Goal: Navigation & Orientation: Find specific page/section

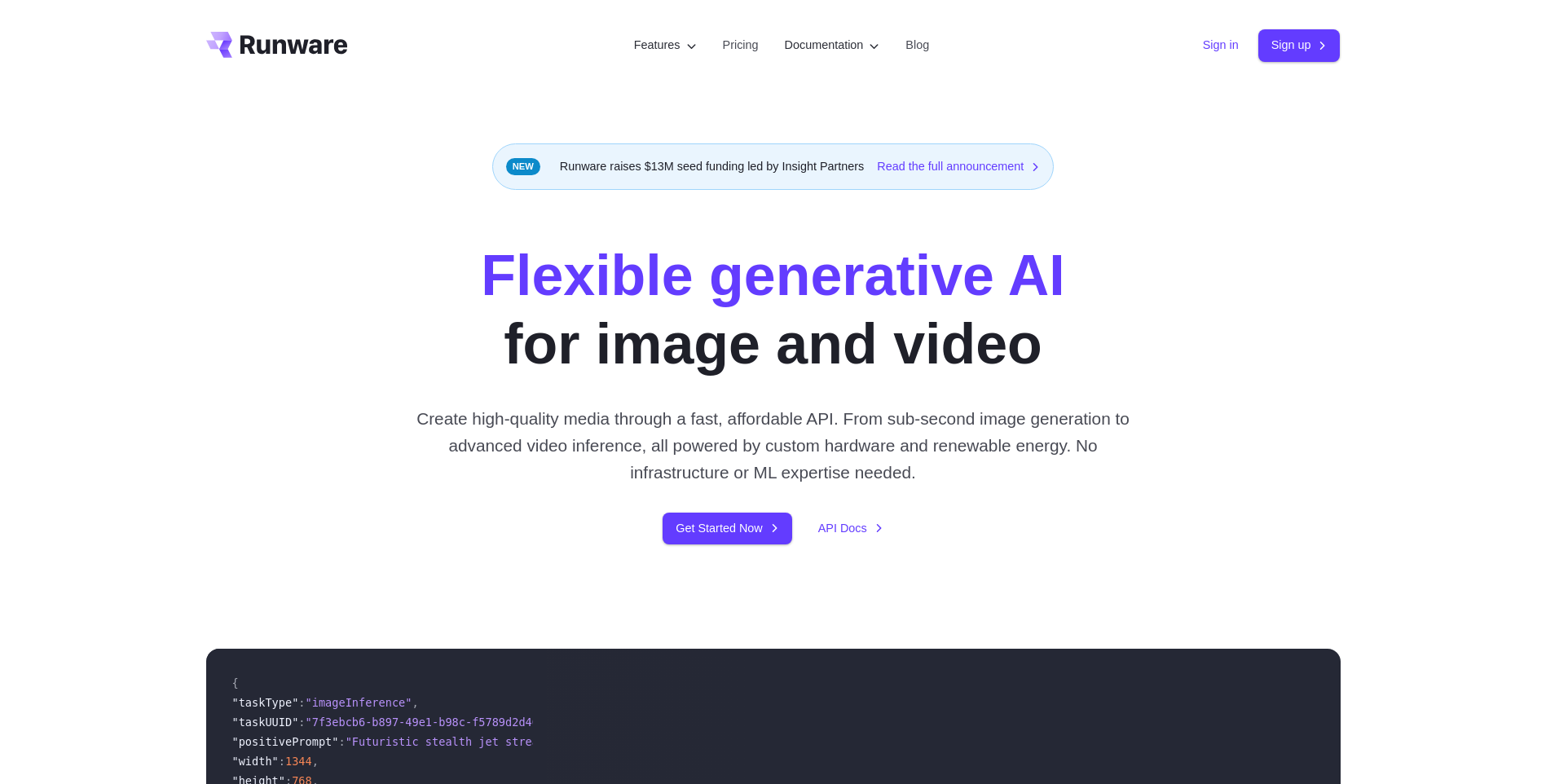
click at [1223, 38] on link "Sign in" at bounding box center [1220, 45] width 36 height 18
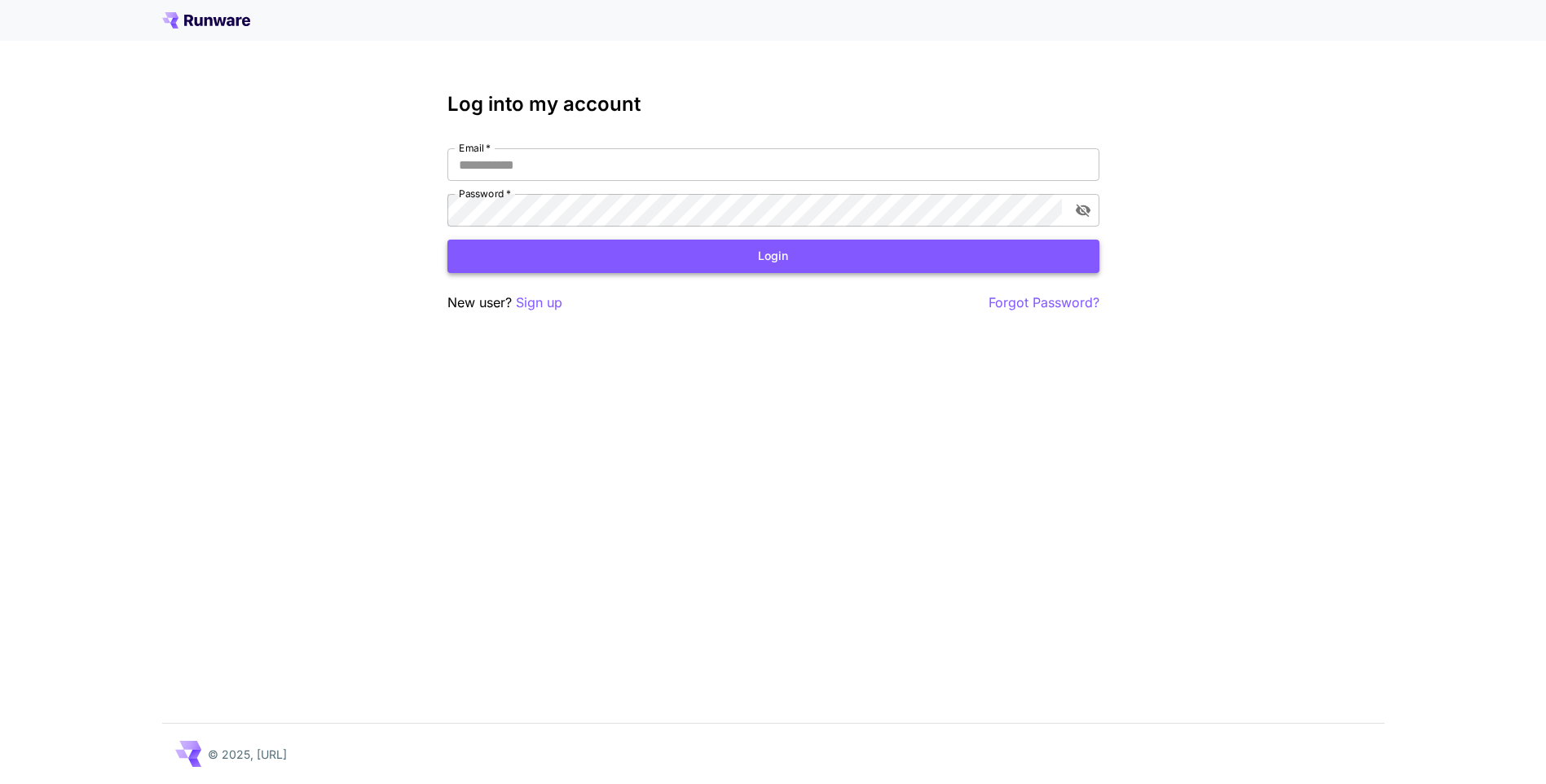
type input "**********"
click at [705, 259] on button "Login" at bounding box center [773, 256] width 652 height 33
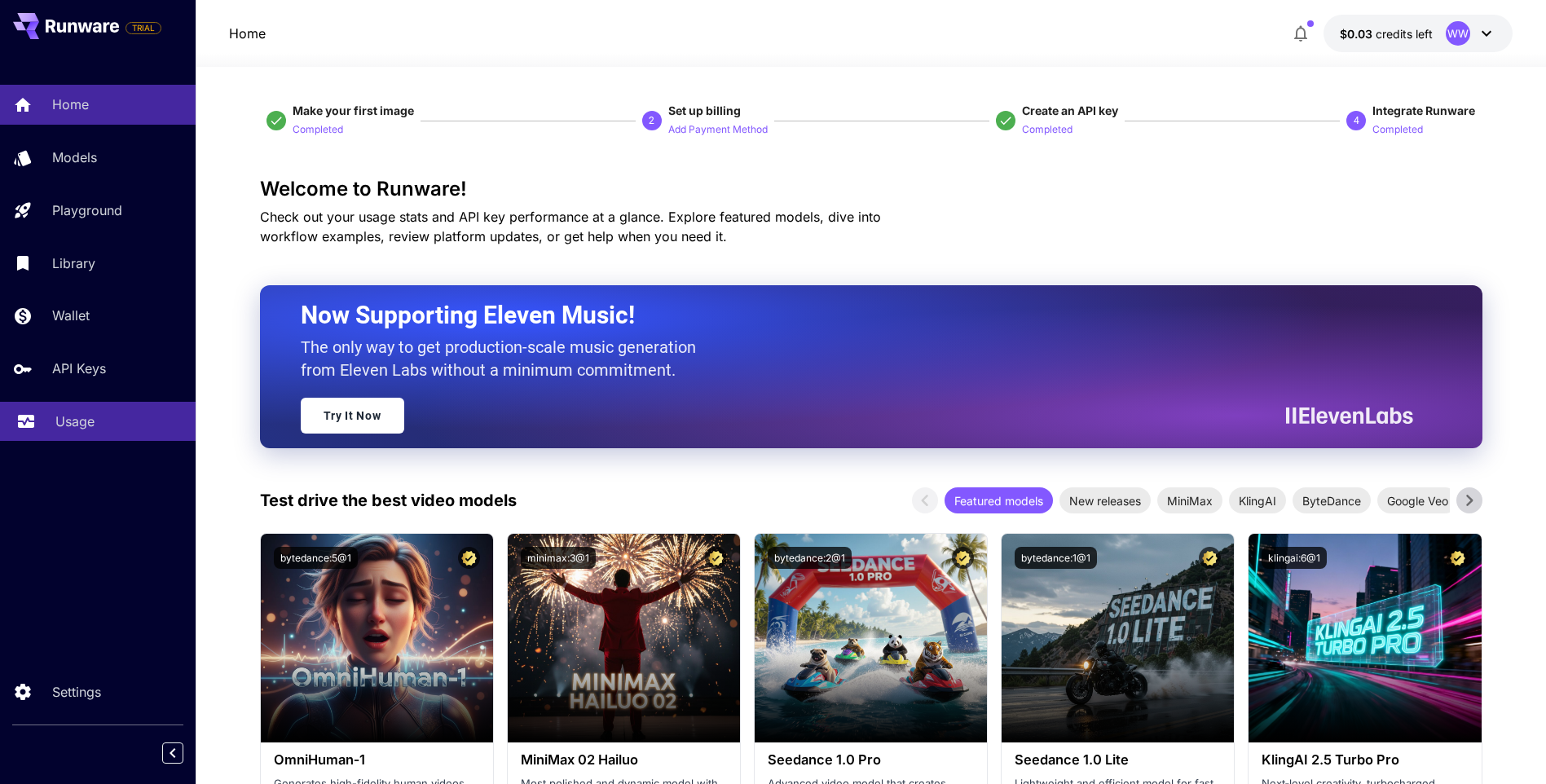
click at [55, 423] on p "Usage" at bounding box center [75, 422] width 39 height 19
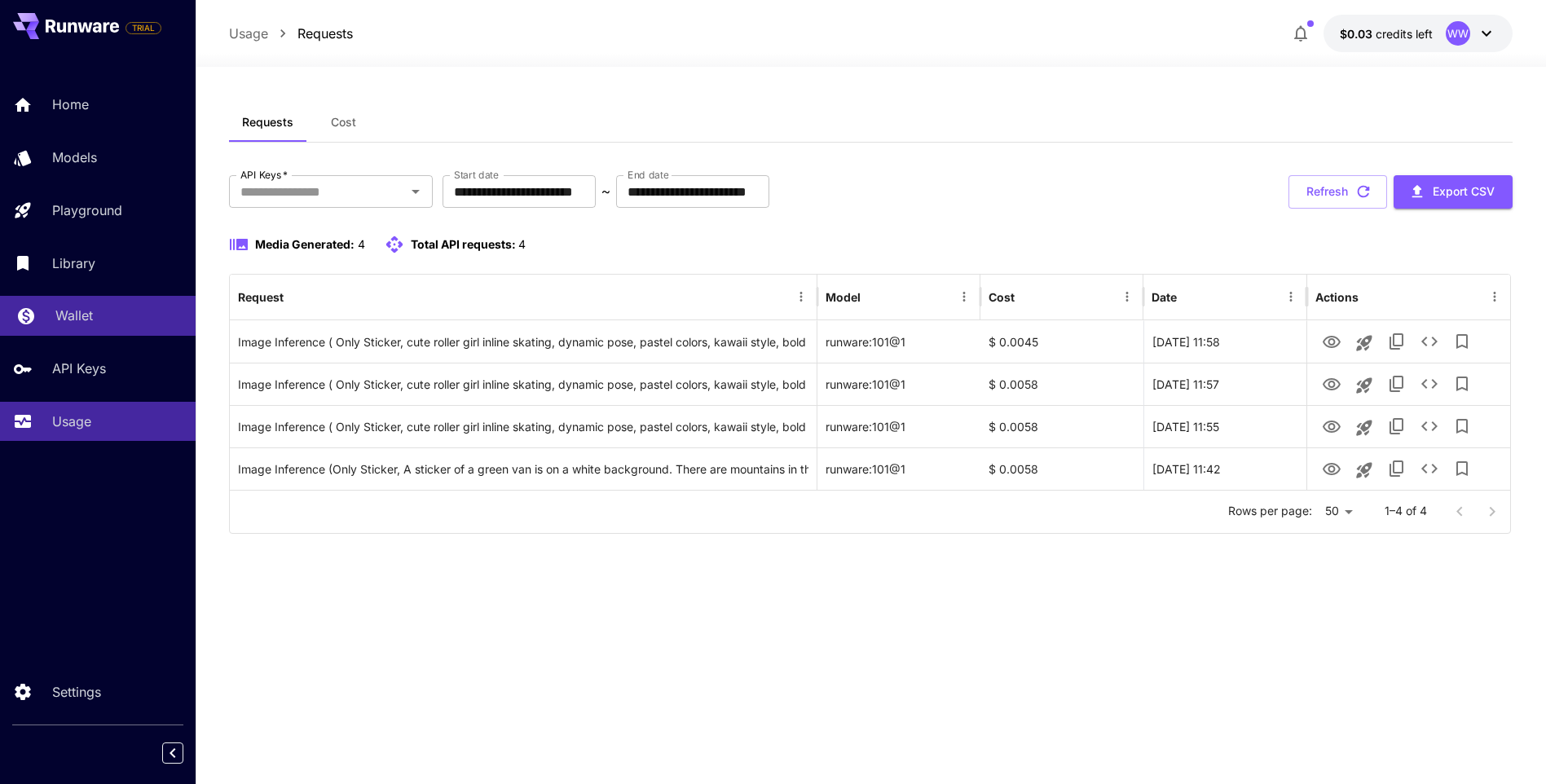
click at [92, 312] on p "Wallet" at bounding box center [74, 316] width 38 height 19
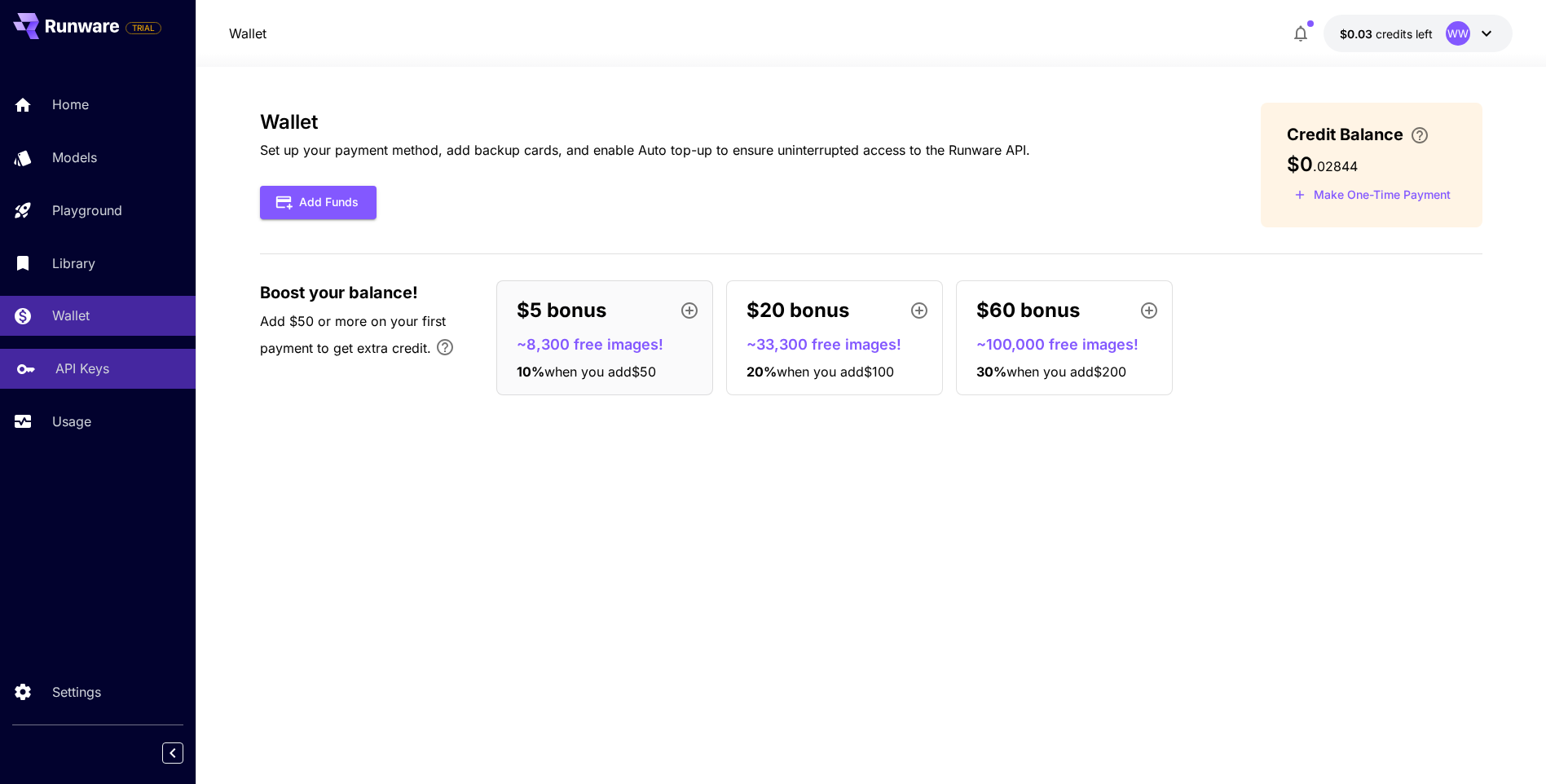
click at [85, 362] on p "API Keys" at bounding box center [82, 368] width 53 height 19
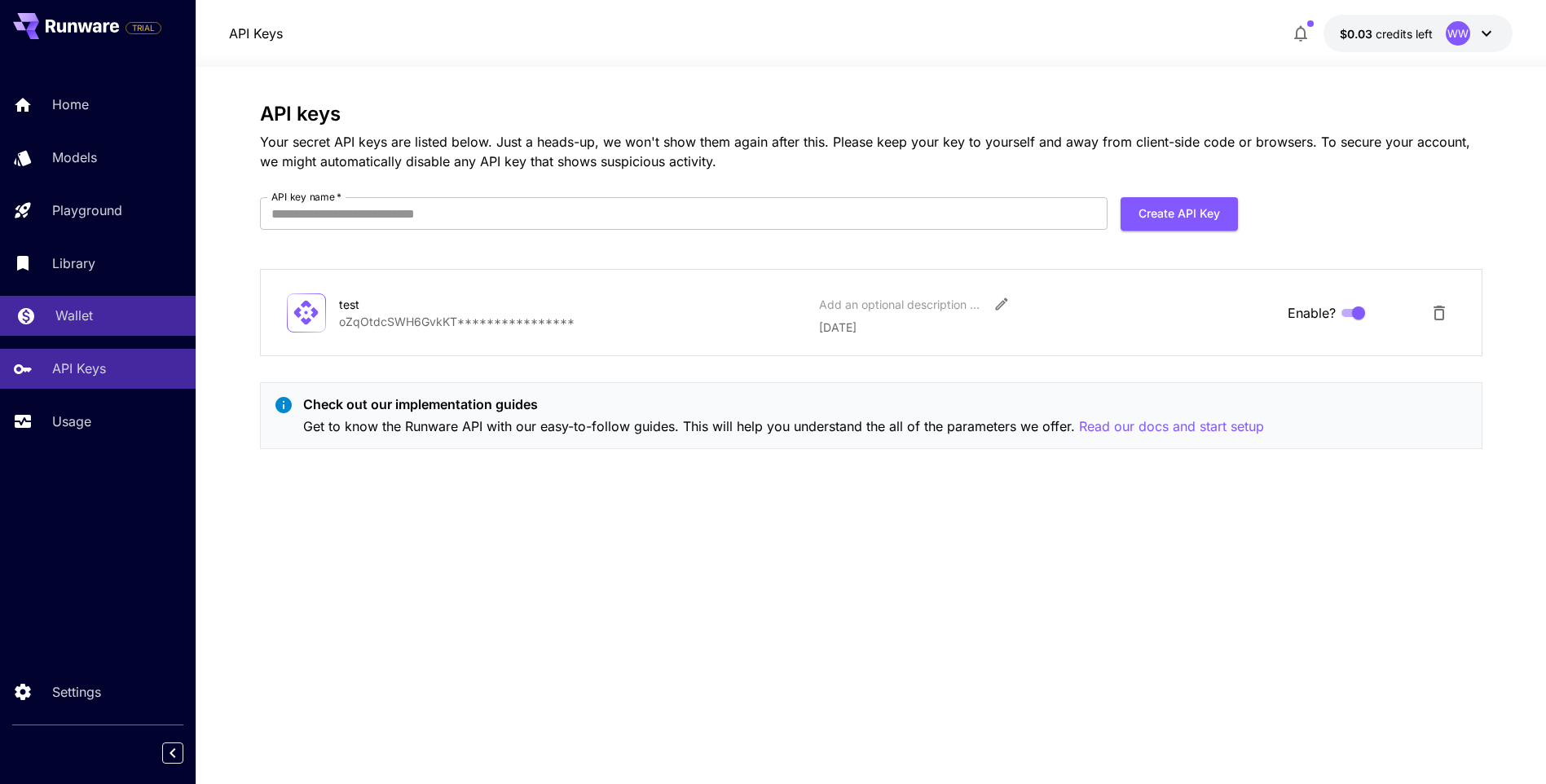
click at [94, 316] on div "Wallet" at bounding box center [119, 316] width 127 height 19
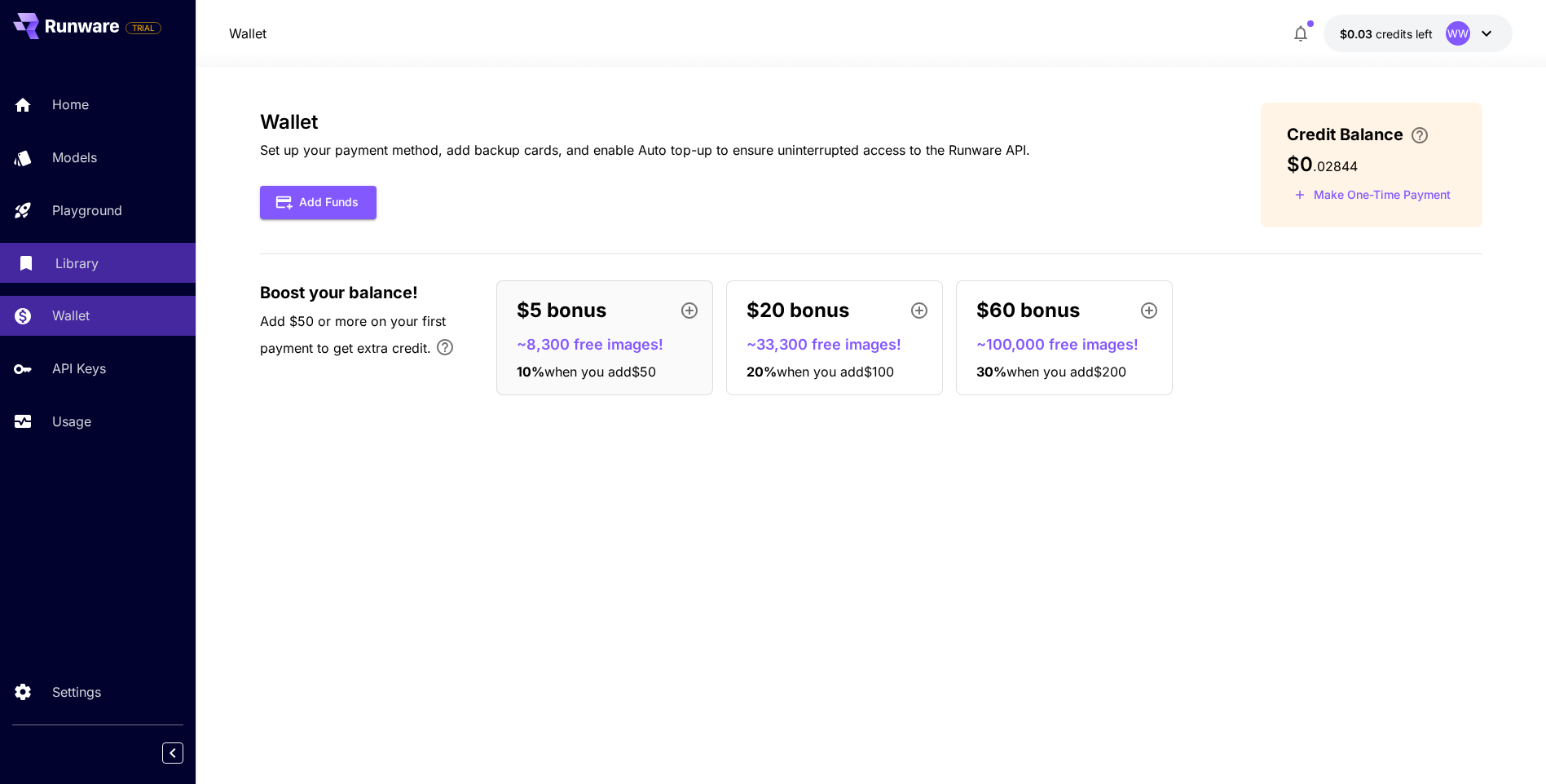
click at [86, 272] on p "Library" at bounding box center [77, 263] width 43 height 19
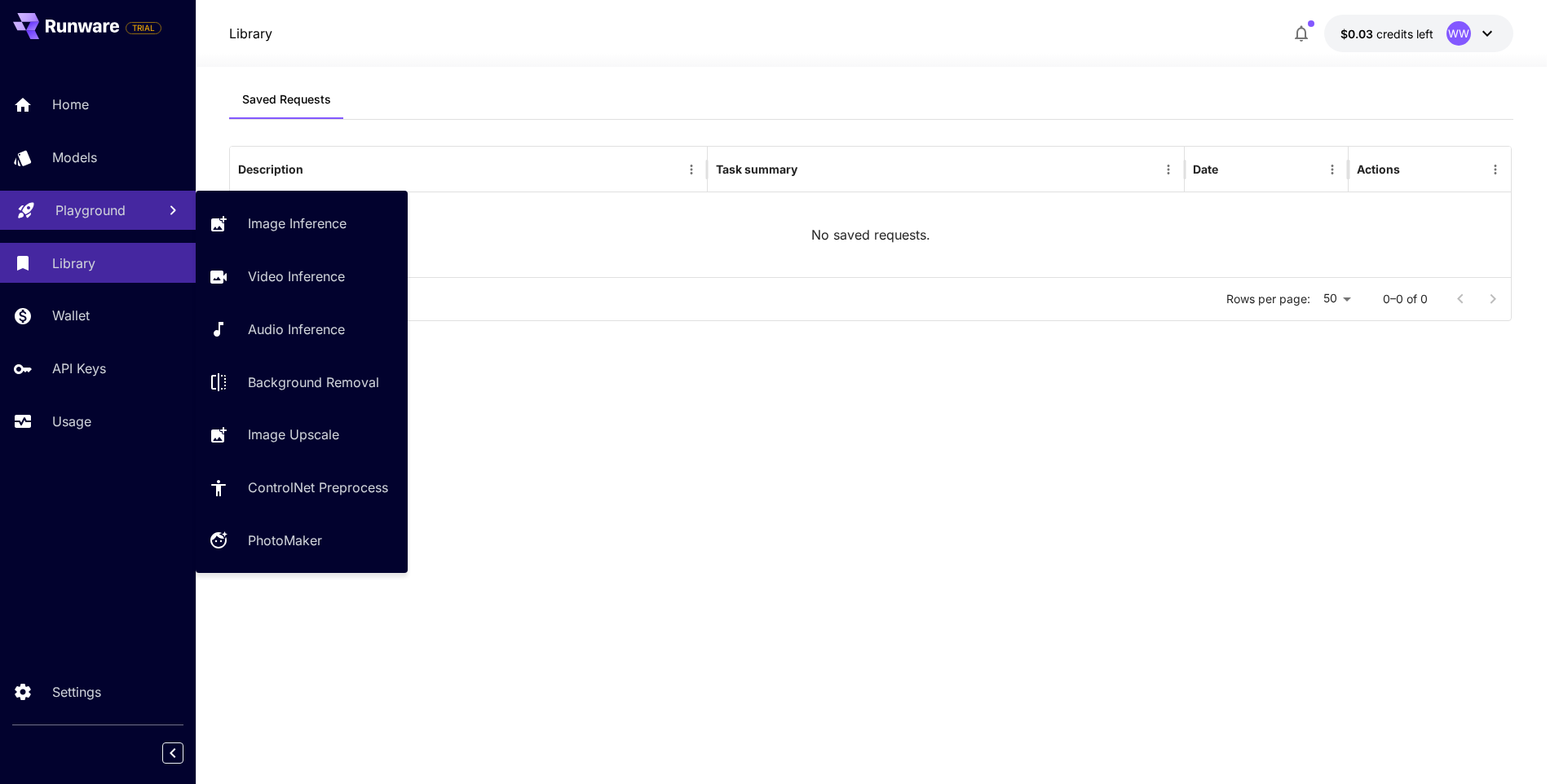
click at [95, 193] on link "Playground" at bounding box center [97, 210] width 195 height 40
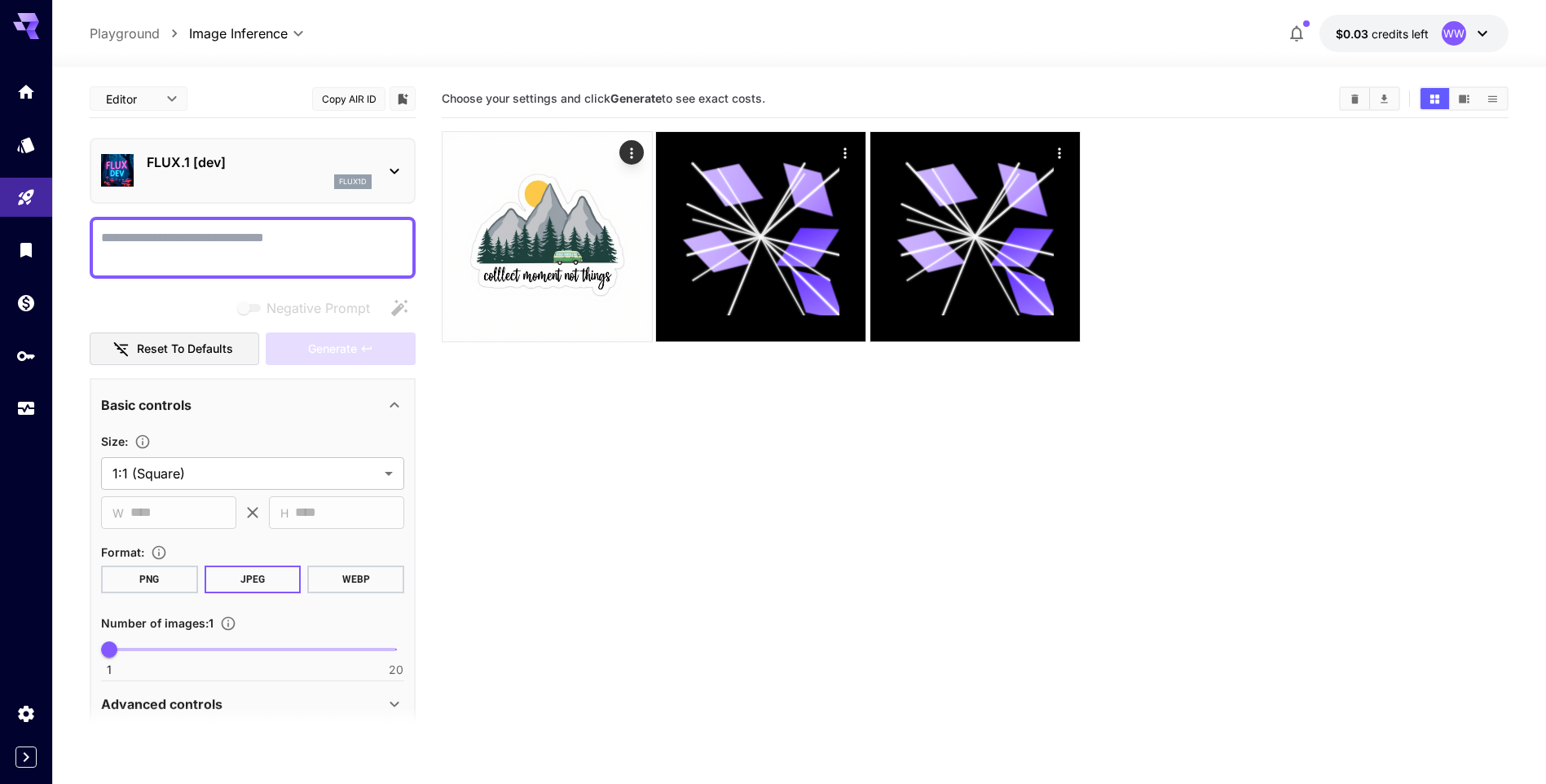
click at [93, 158] on div "FLUX.1 [dev] flux1d" at bounding box center [253, 171] width 326 height 66
click at [21, 88] on icon "Home" at bounding box center [27, 87] width 19 height 19
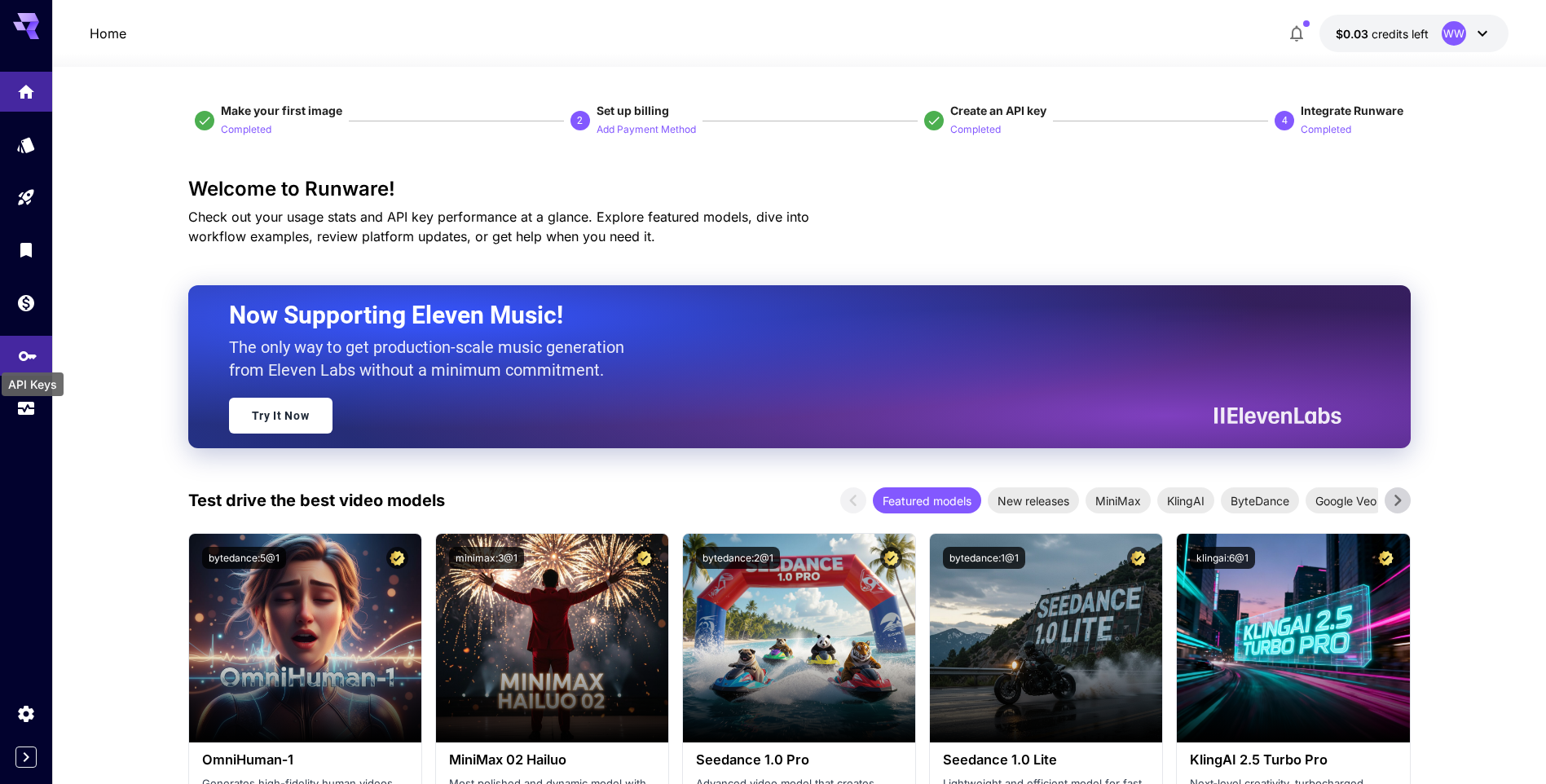
click at [28, 358] on icon "API Keys" at bounding box center [27, 351] width 19 height 19
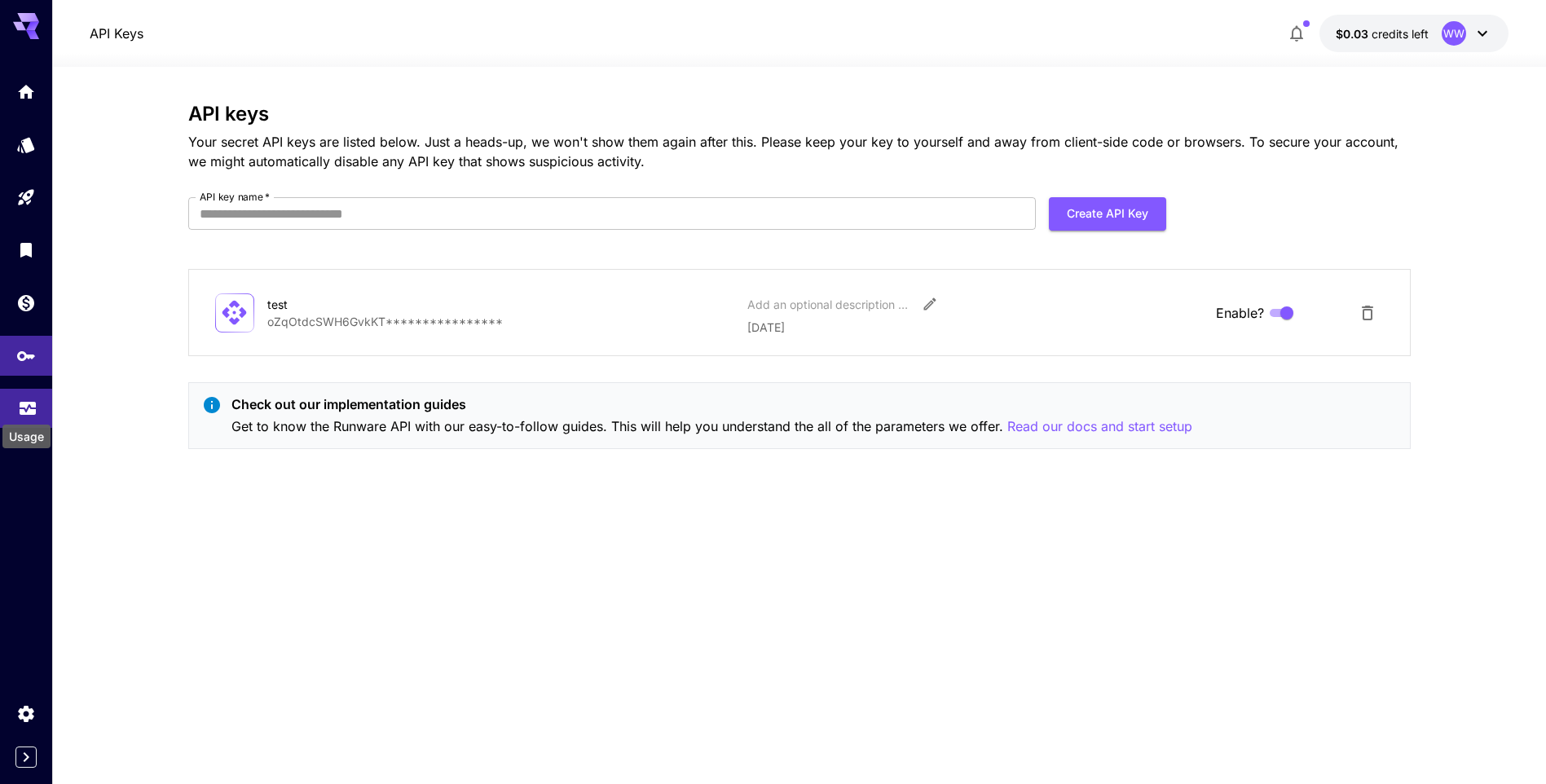
click at [32, 432] on div "Usage" at bounding box center [26, 436] width 48 height 23
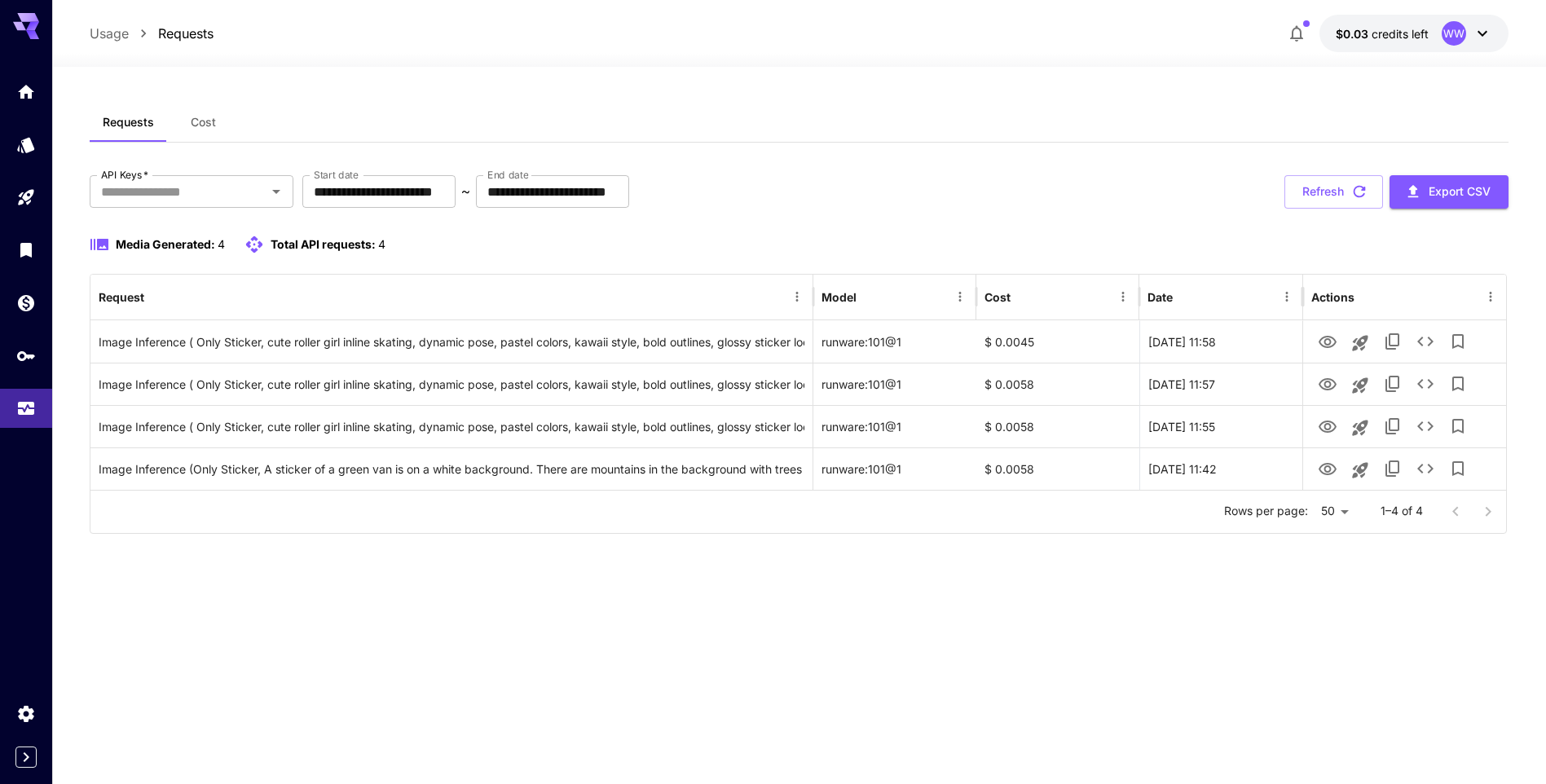
click at [1489, 36] on icon at bounding box center [1483, 33] width 19 height 19
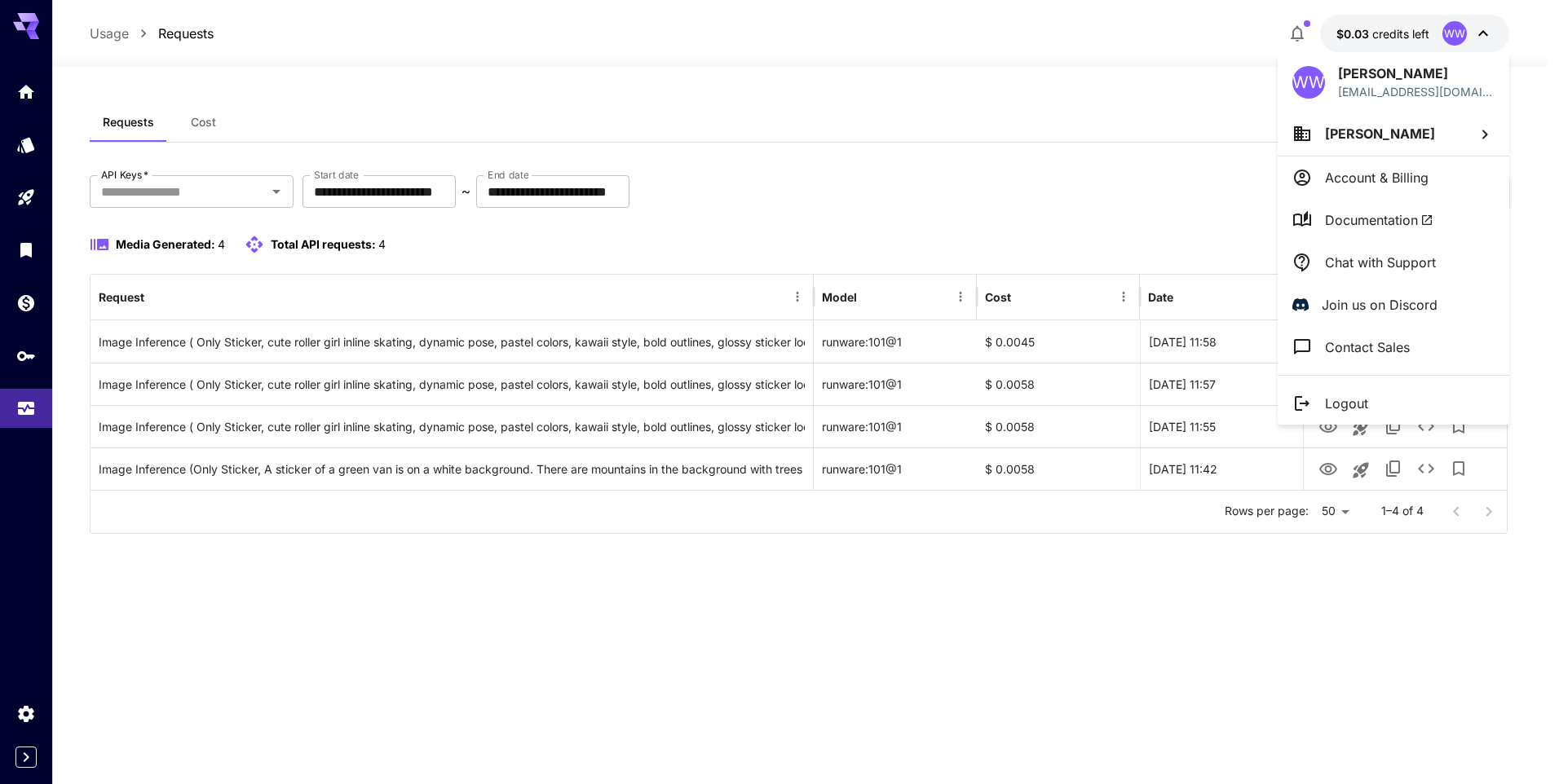
click at [33, 154] on div at bounding box center [780, 392] width 1559 height 784
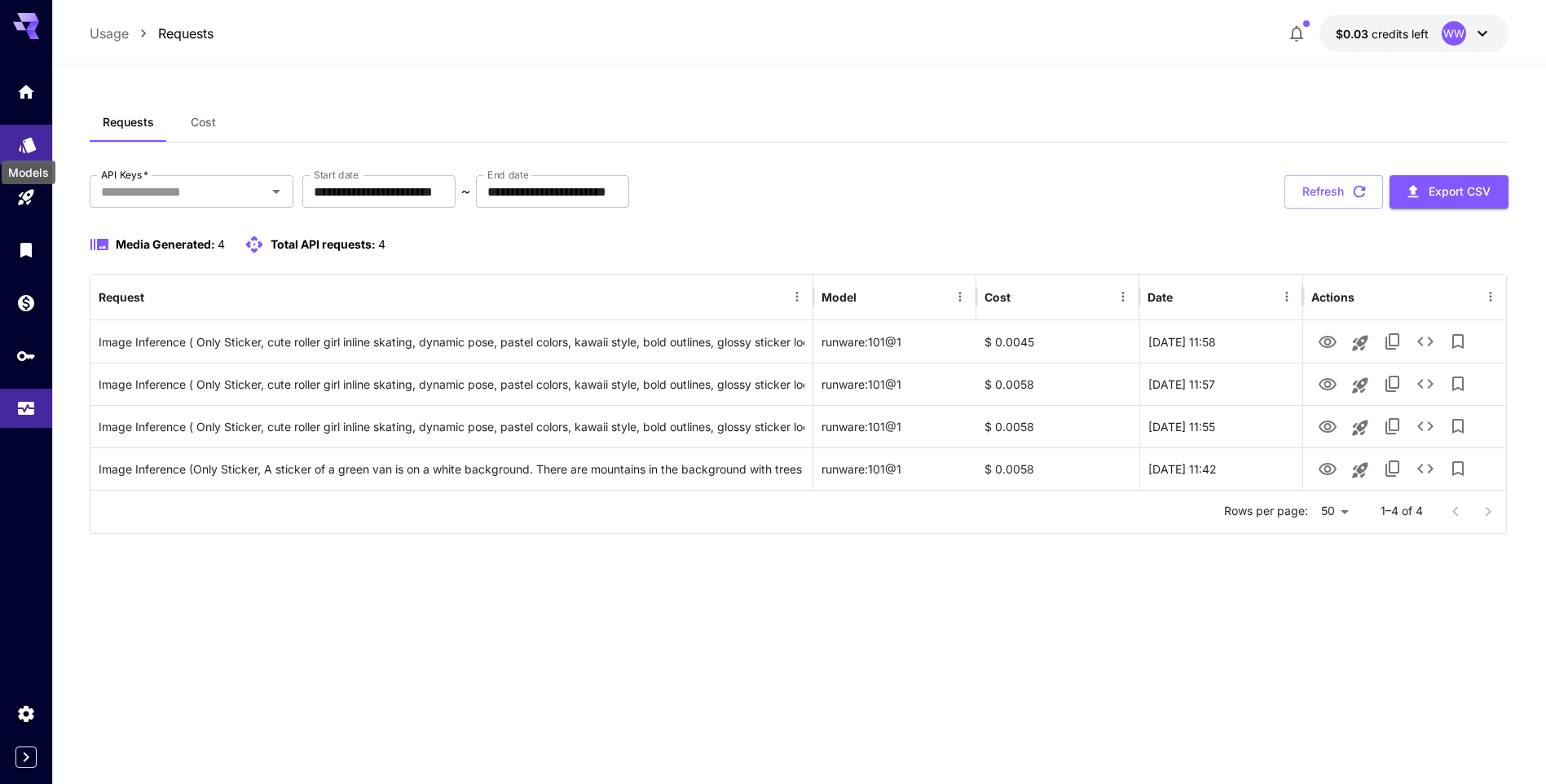
click at [32, 141] on icon "Models" at bounding box center [27, 140] width 17 height 16
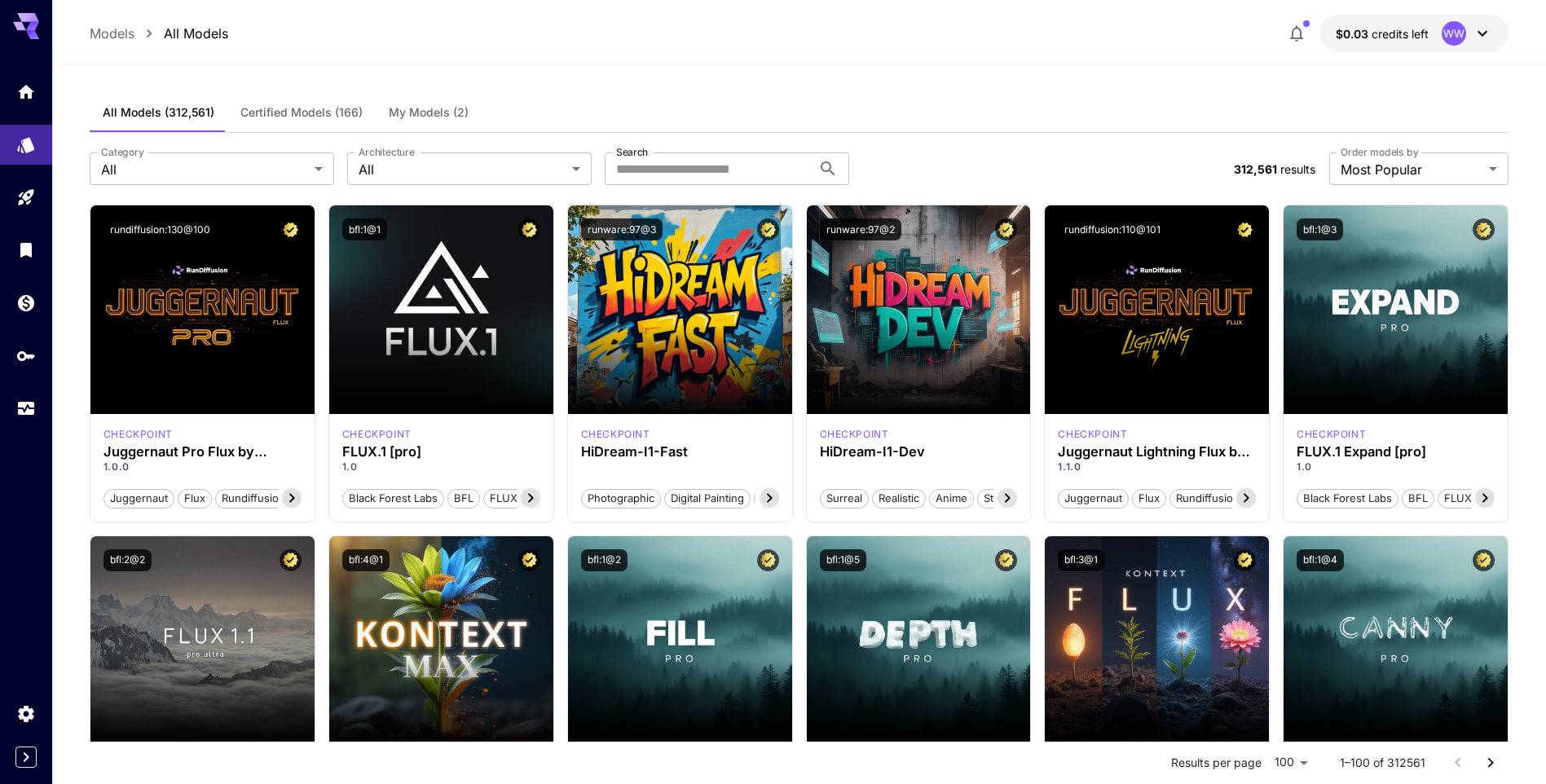
click at [418, 105] on span "My Models (2)" at bounding box center [429, 112] width 80 height 15
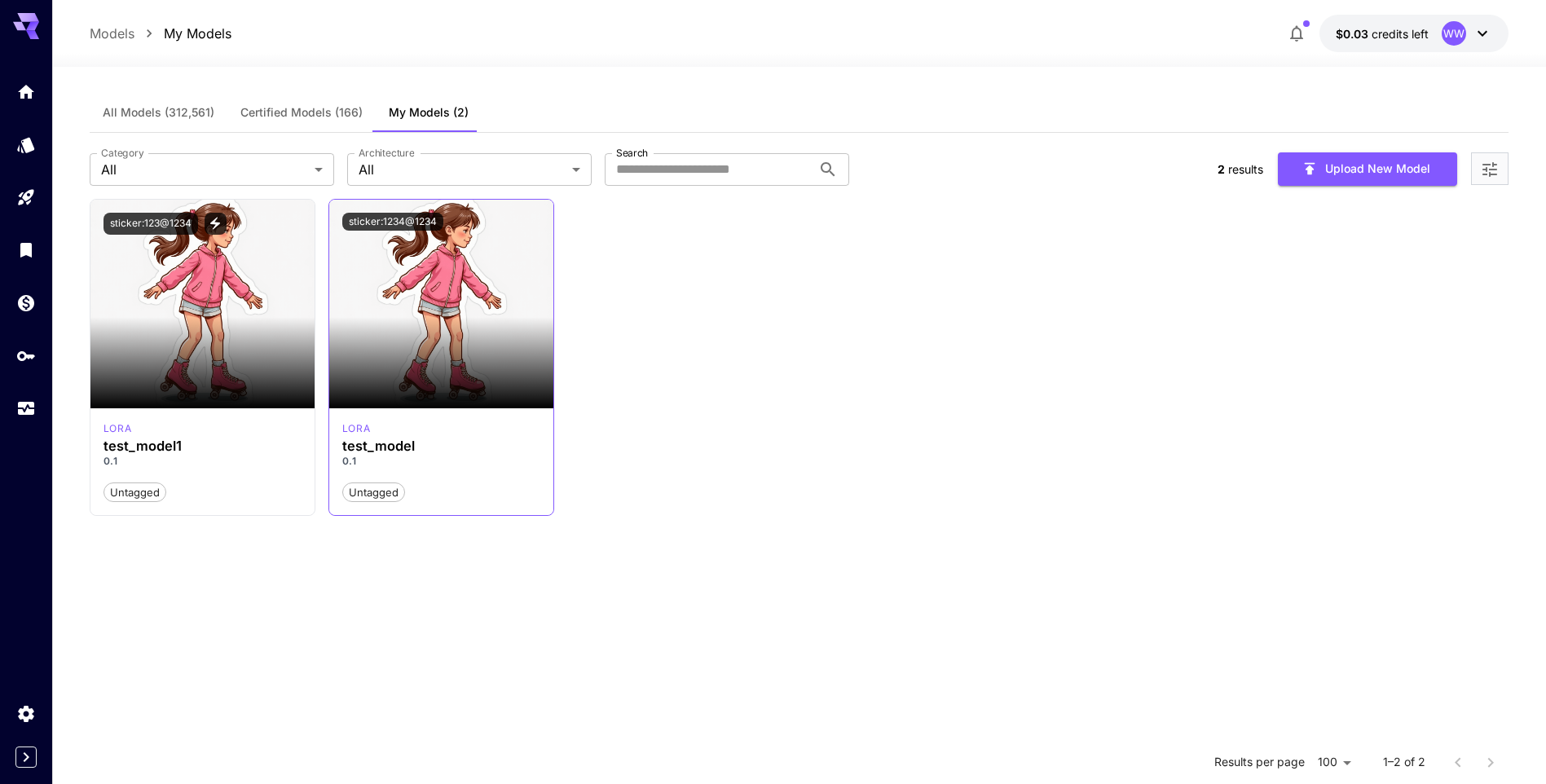
click at [429, 289] on img at bounding box center [441, 304] width 224 height 209
click at [218, 220] on icon "View trigger words" at bounding box center [215, 222] width 15 height 15
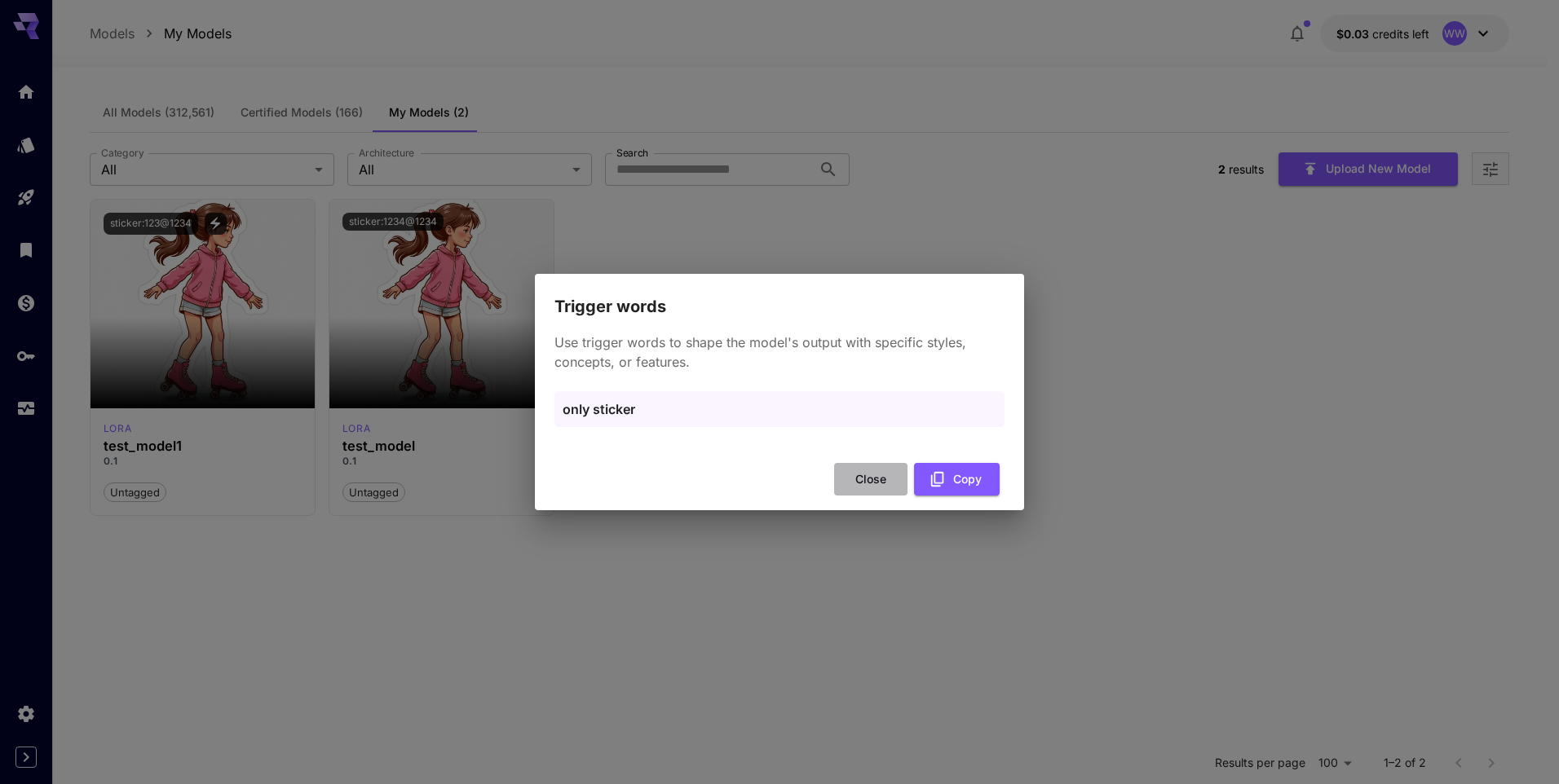
drag, startPoint x: 867, startPoint y: 472, endPoint x: 849, endPoint y: 472, distance: 18.0
click at [865, 472] on button "Close" at bounding box center [870, 479] width 73 height 33
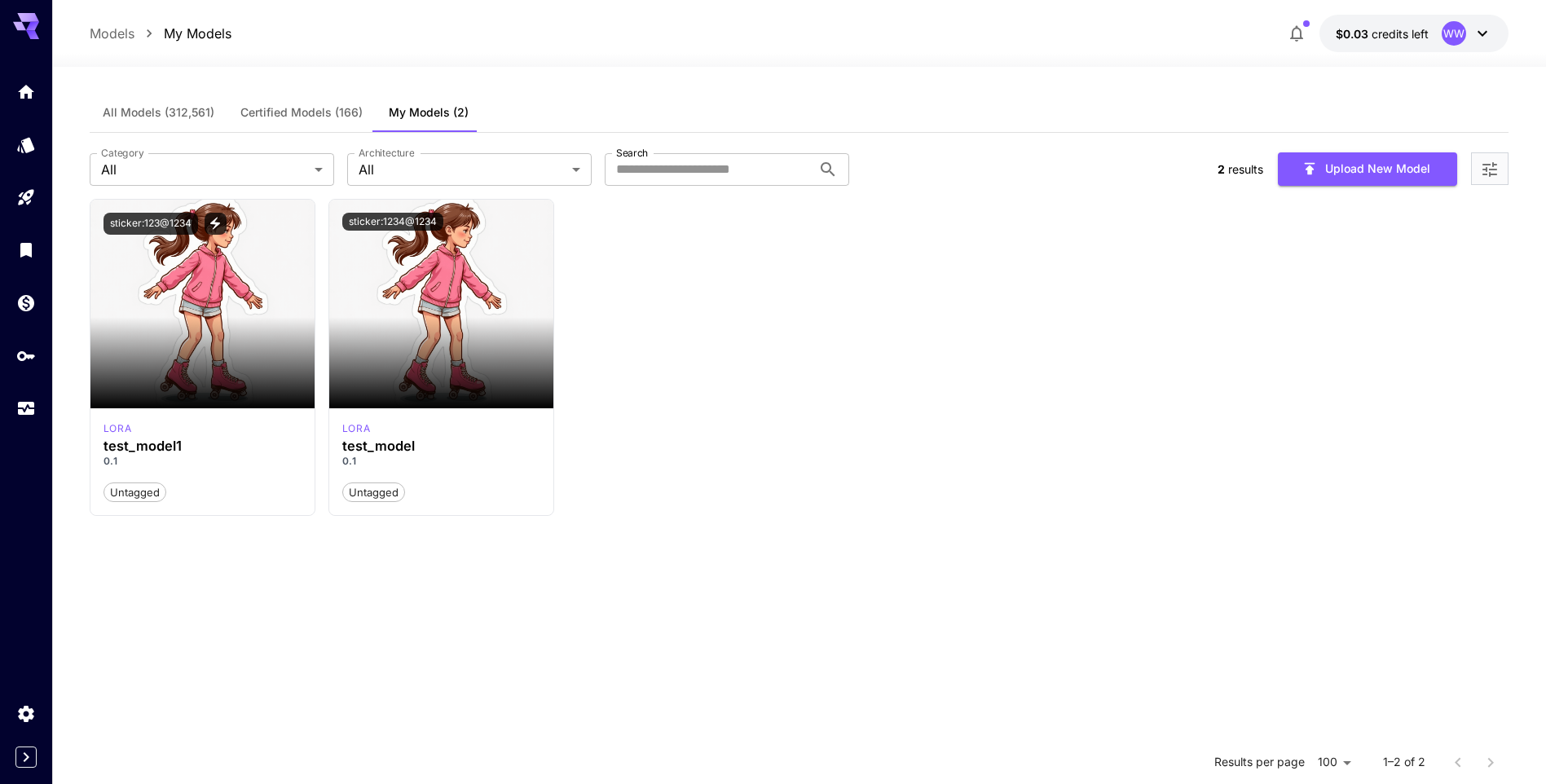
click at [28, 48] on div at bounding box center [26, 237] width 52 height 397
click at [30, 32] on icon at bounding box center [32, 34] width 13 height 9
